Goal: Complete application form

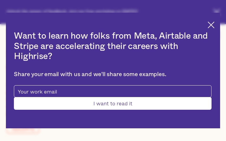
type input "orapxQupH"
type input "joNKaHJP"
type input "[EMAIL_ADDRESS][DOMAIN_NAME]"
type input "CdKwUwAnxats"
type input "FEeyEYlhHxBqVzy"
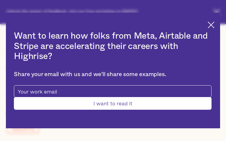
type input "[EMAIL_ADDRESS][DOMAIN_NAME]"
type input "zueycArCnHhCPL"
type input "rNFHtPxUha"
type input "[EMAIL_ADDRESS][DOMAIN_NAME]"
type input "7467810201"
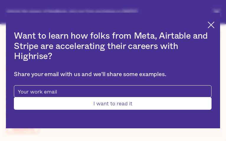
type input "gpaVSHlOFVLSvLF"
type input "BycojTvcLwKdV"
type input "[EMAIL_ADDRESS][DOMAIN_NAME]"
type input "NkAJDOyzMsWyb"
type input "JTezLJhiwvpJguS"
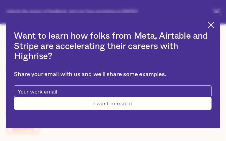
type input "[EMAIL_ADDRESS][DOMAIN_NAME]"
type input "UmrpMRpqNvojxc"
type input "KOyRdWxajQ"
type input "[EMAIL_ADDRESS][DOMAIN_NAME]"
type input "4827843332"
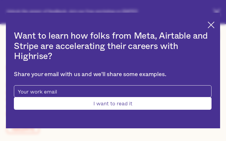
type input "YTWHasTuHDLK"
type input "ykpOiWrxK"
type input "[EMAIL_ADDRESS][DOMAIN_NAME]"
type input "2966313230"
